Goal: Information Seeking & Learning: Learn about a topic

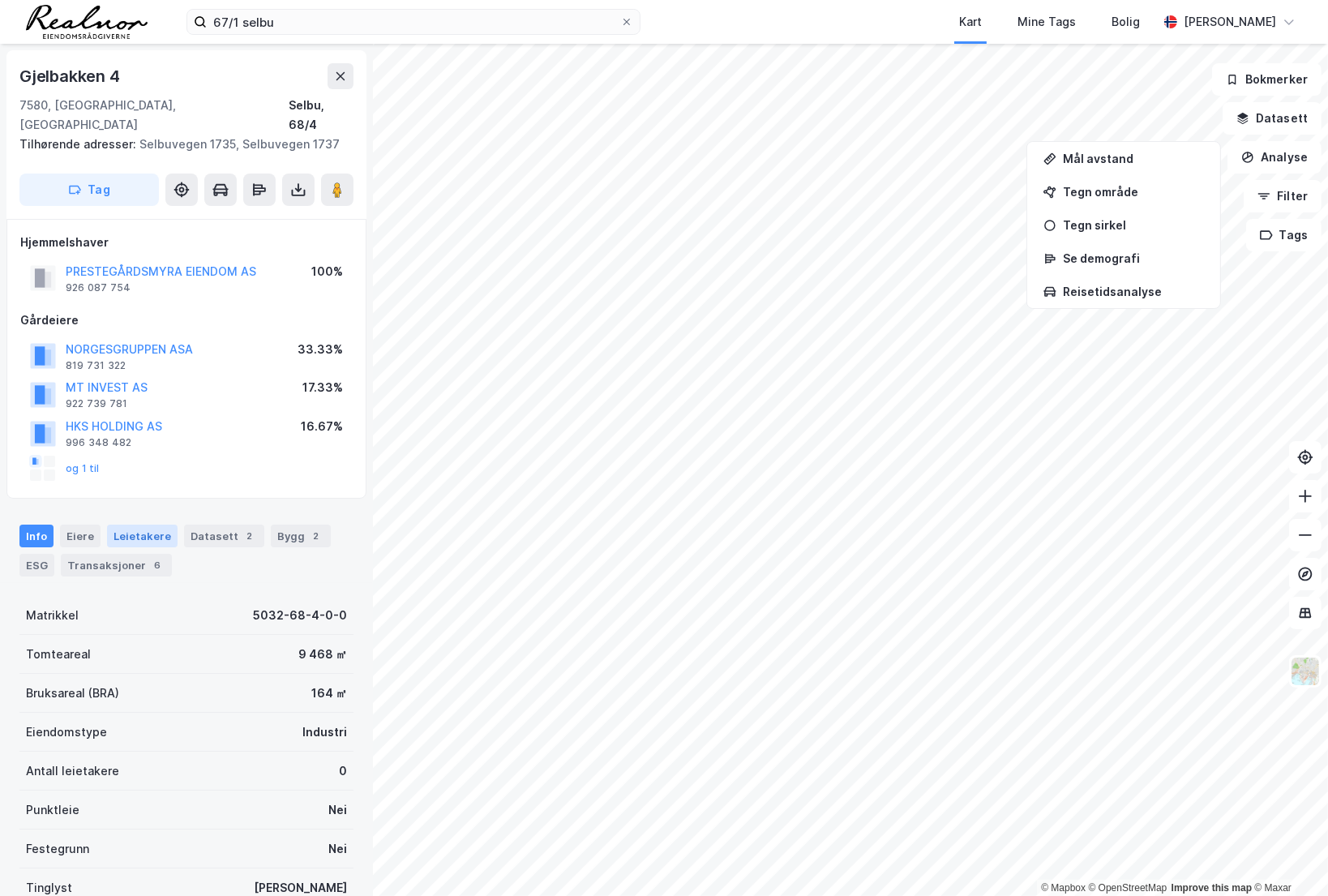
click at [133, 524] on div "Leietakere" at bounding box center [141, 536] width 70 height 23
